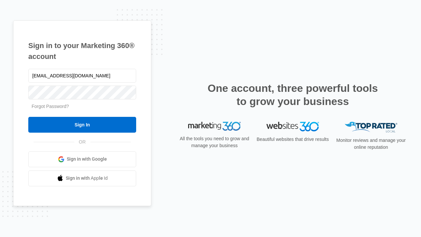
type input "dankie614@gmail.com"
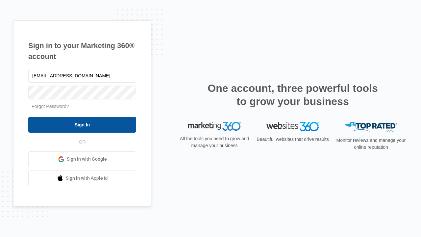
click at [82, 124] on input "Sign In" at bounding box center [82, 125] width 108 height 16
